Goal: Check status: Check status

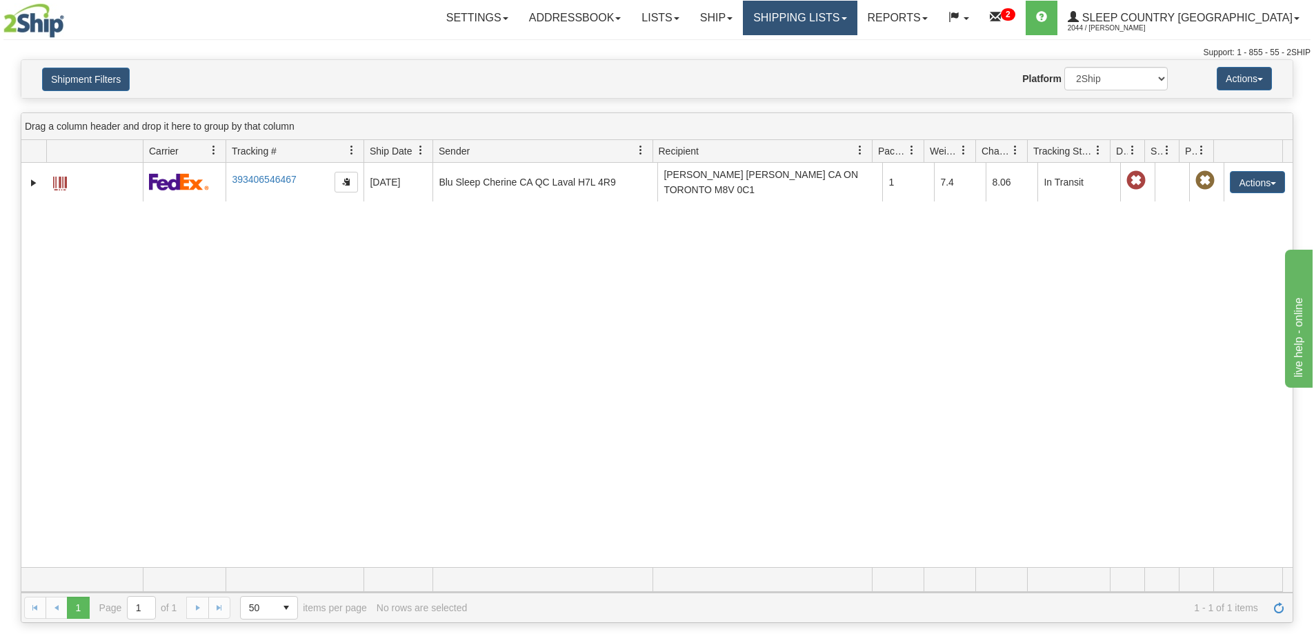
click at [839, 13] on link "Shipping lists" at bounding box center [800, 18] width 114 height 34
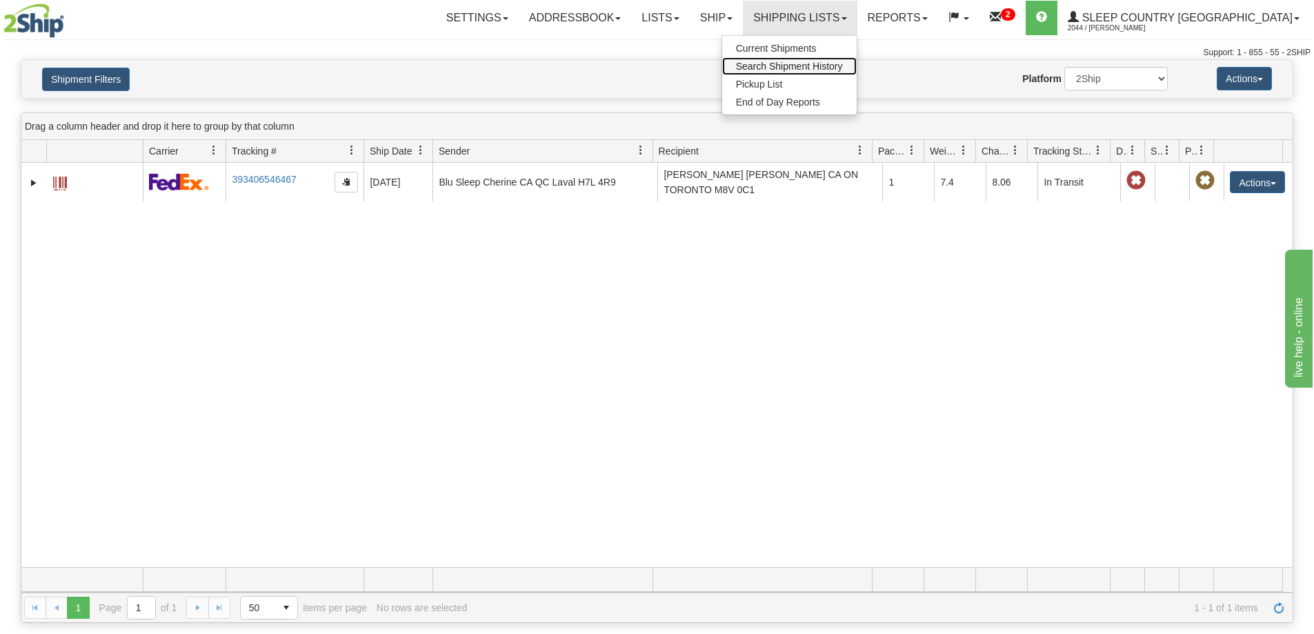
click at [842, 61] on span "Search Shipment History" at bounding box center [789, 66] width 107 height 11
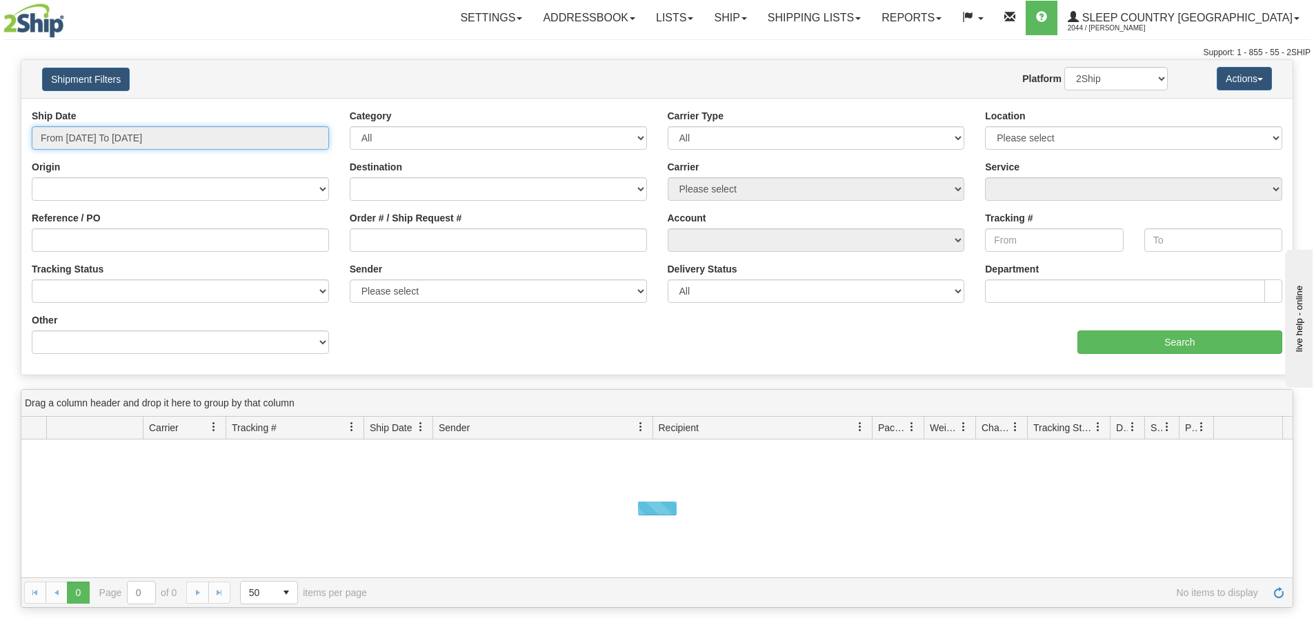
click at [115, 144] on input "From [DATE] To [DATE]" at bounding box center [180, 137] width 297 height 23
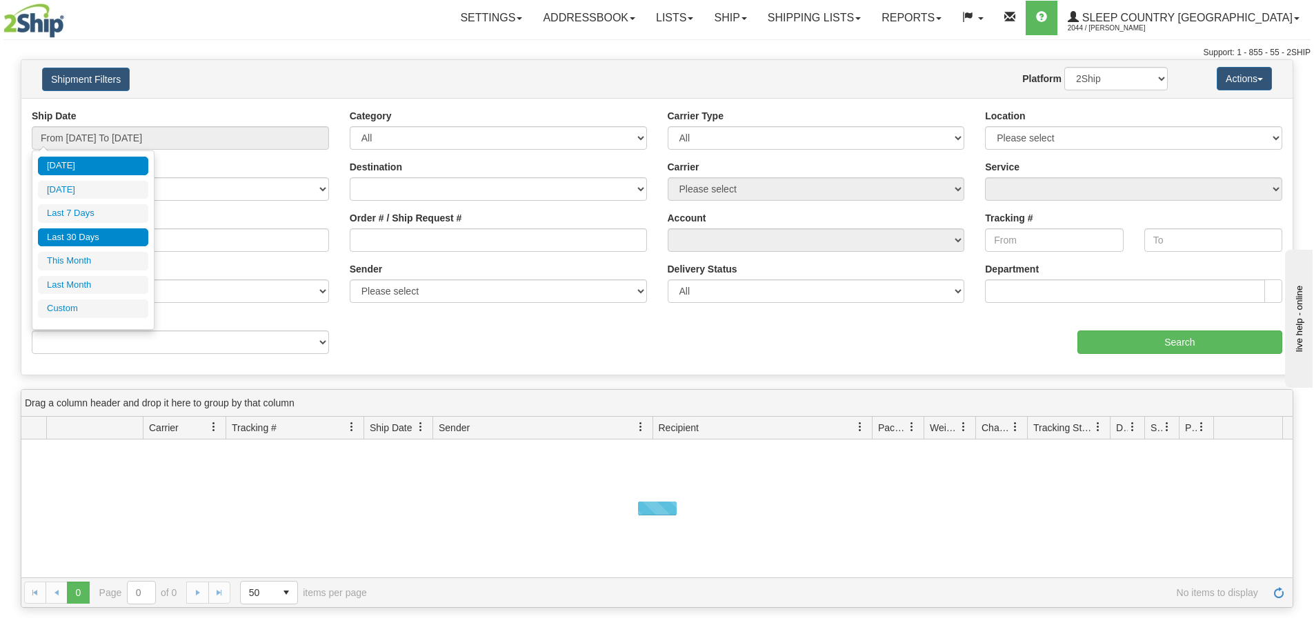
click at [97, 239] on li "Last 30 Days" at bounding box center [93, 237] width 110 height 19
type input "From [DATE] To [DATE]"
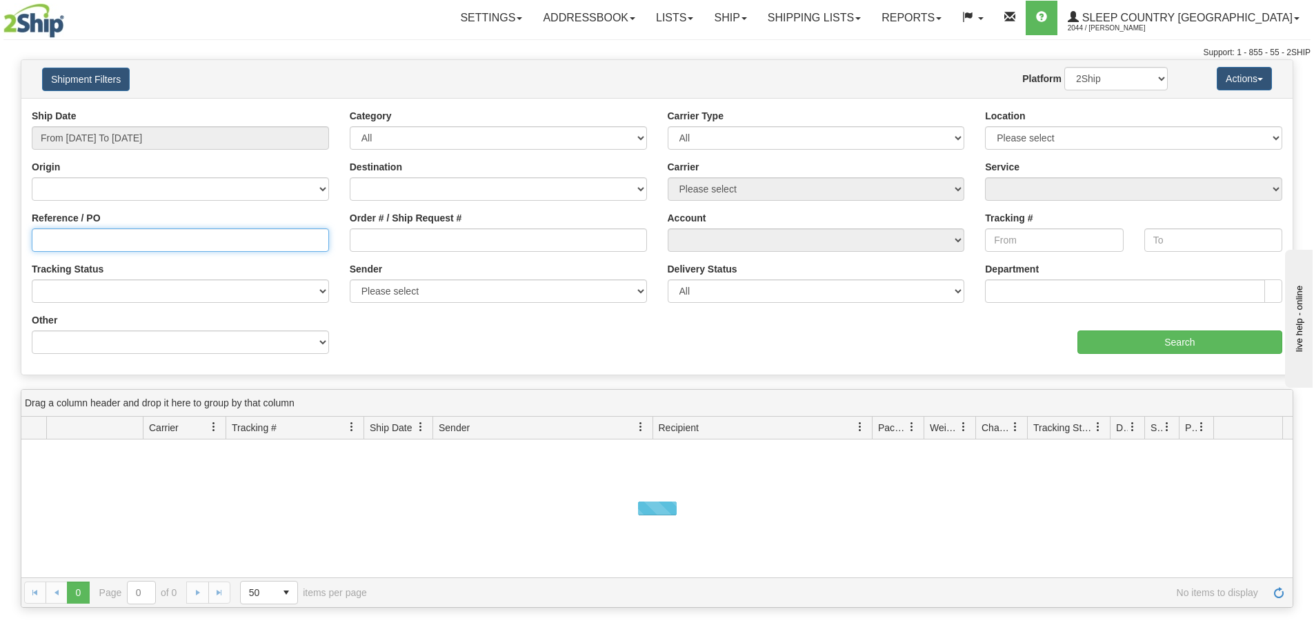
click at [146, 247] on input "Reference / PO" at bounding box center [180, 239] width 297 height 23
paste input "9000I105059"
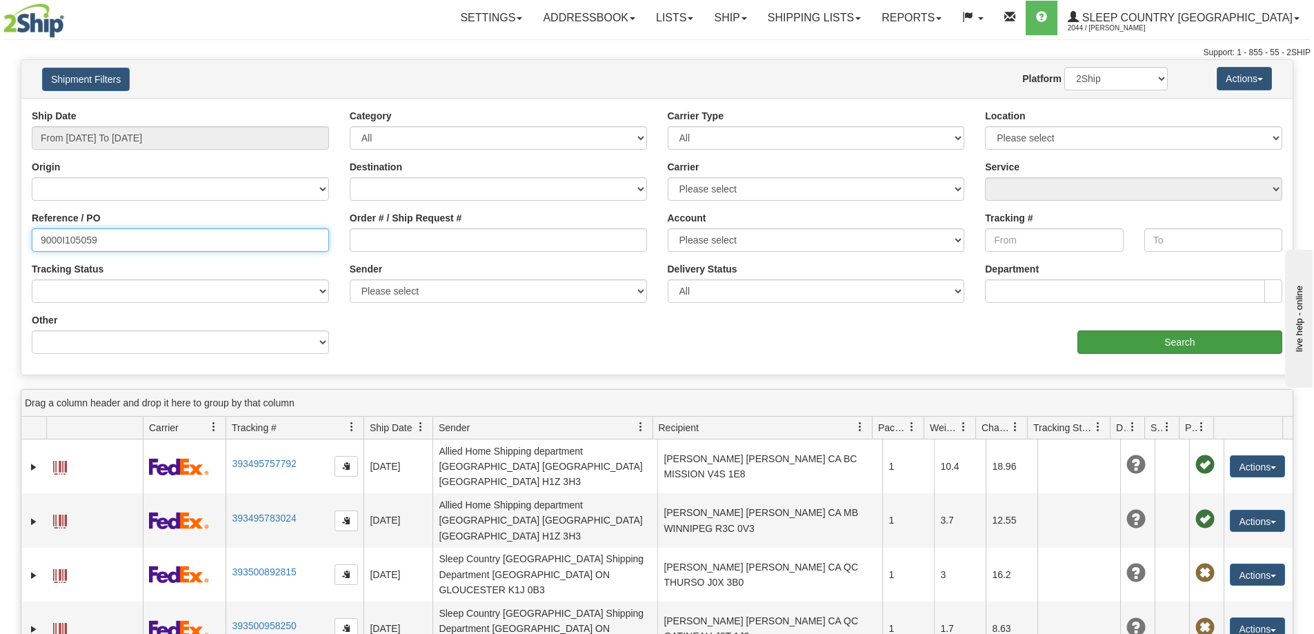
type input "9000I105059"
click at [1201, 344] on input "Search" at bounding box center [1180, 342] width 205 height 23
